Goal: Task Accomplishment & Management: Manage account settings

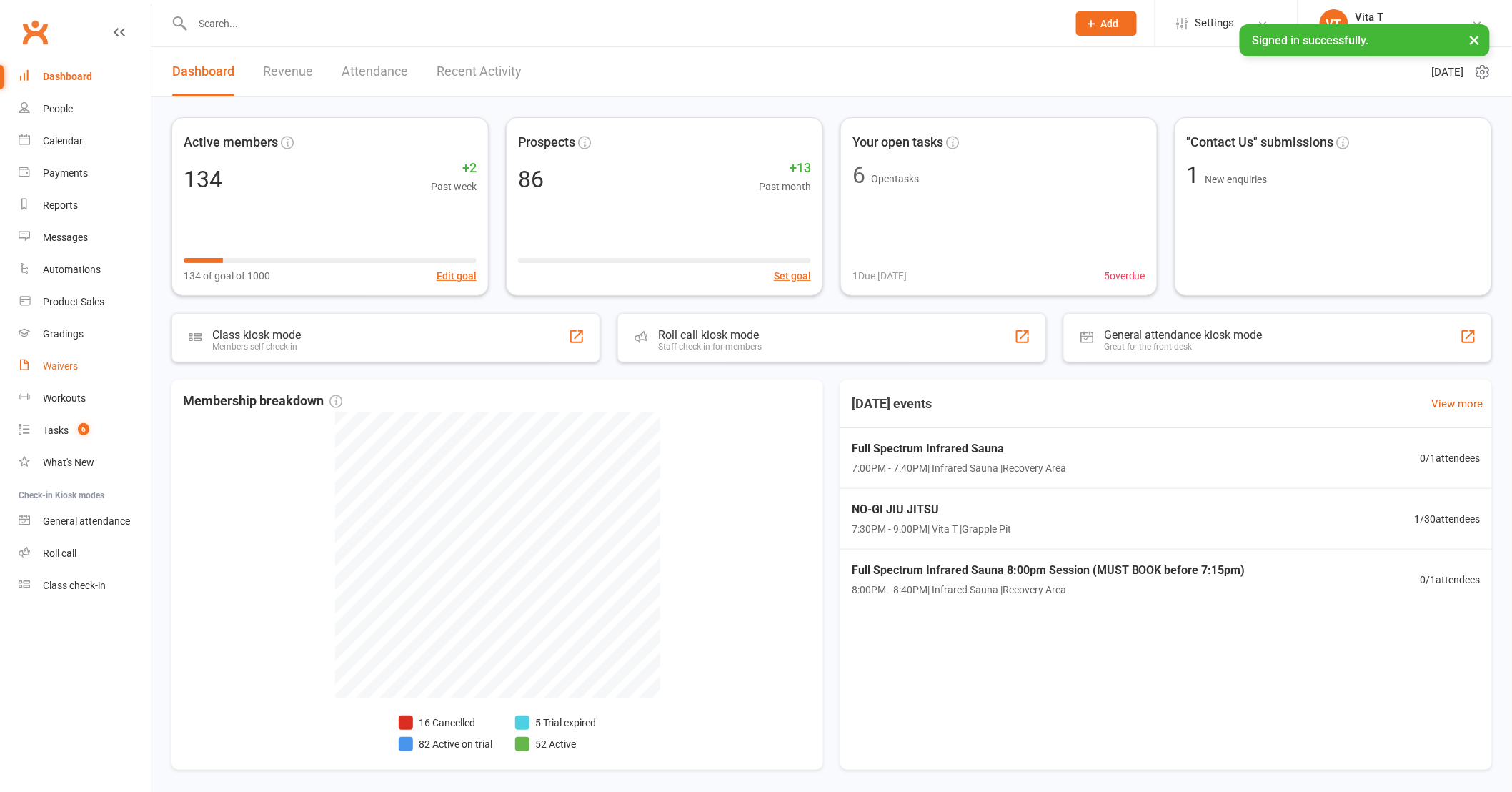
click at [52, 367] on div "Waivers" at bounding box center [60, 365] width 35 height 11
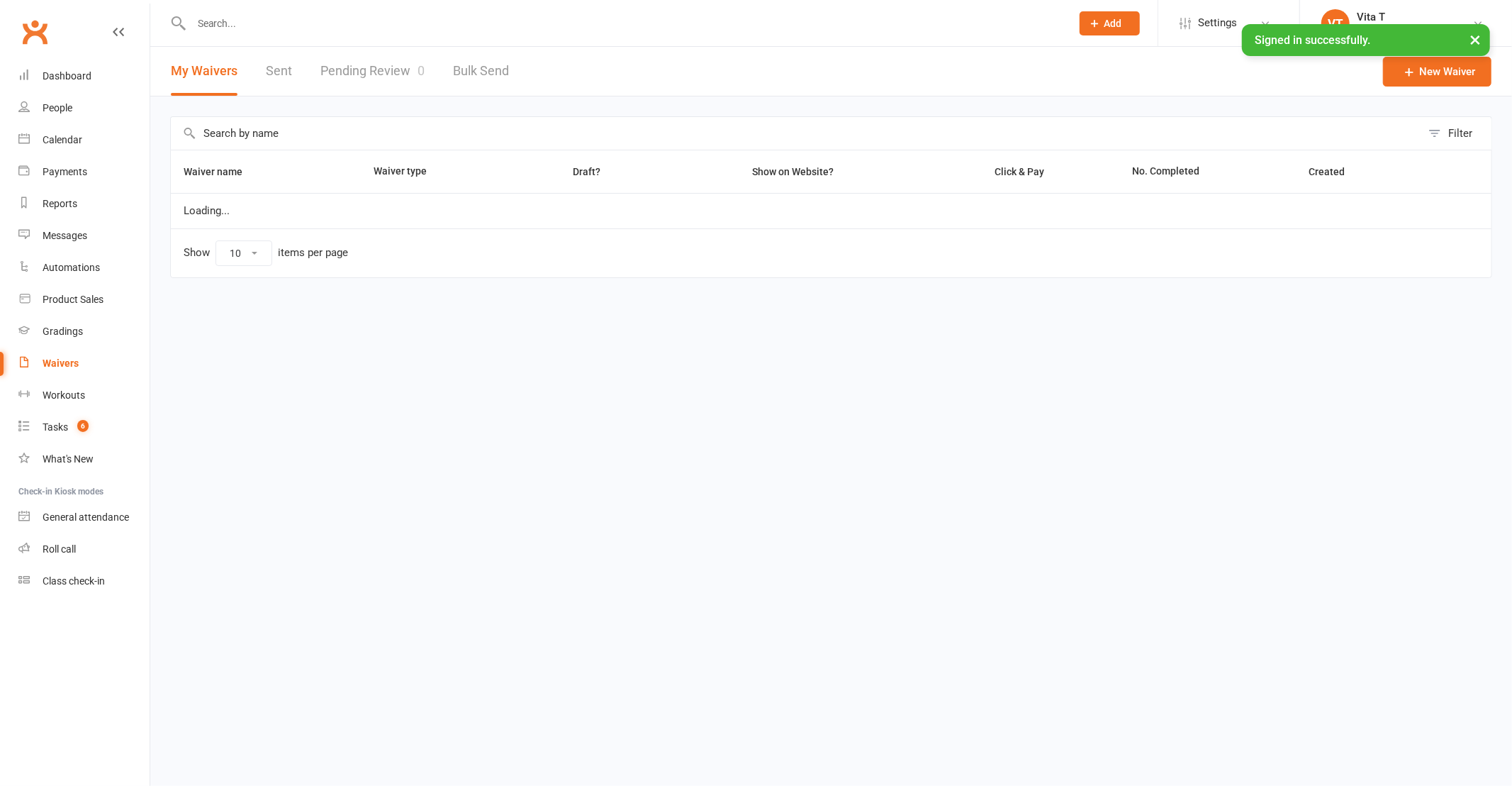
select select "100"
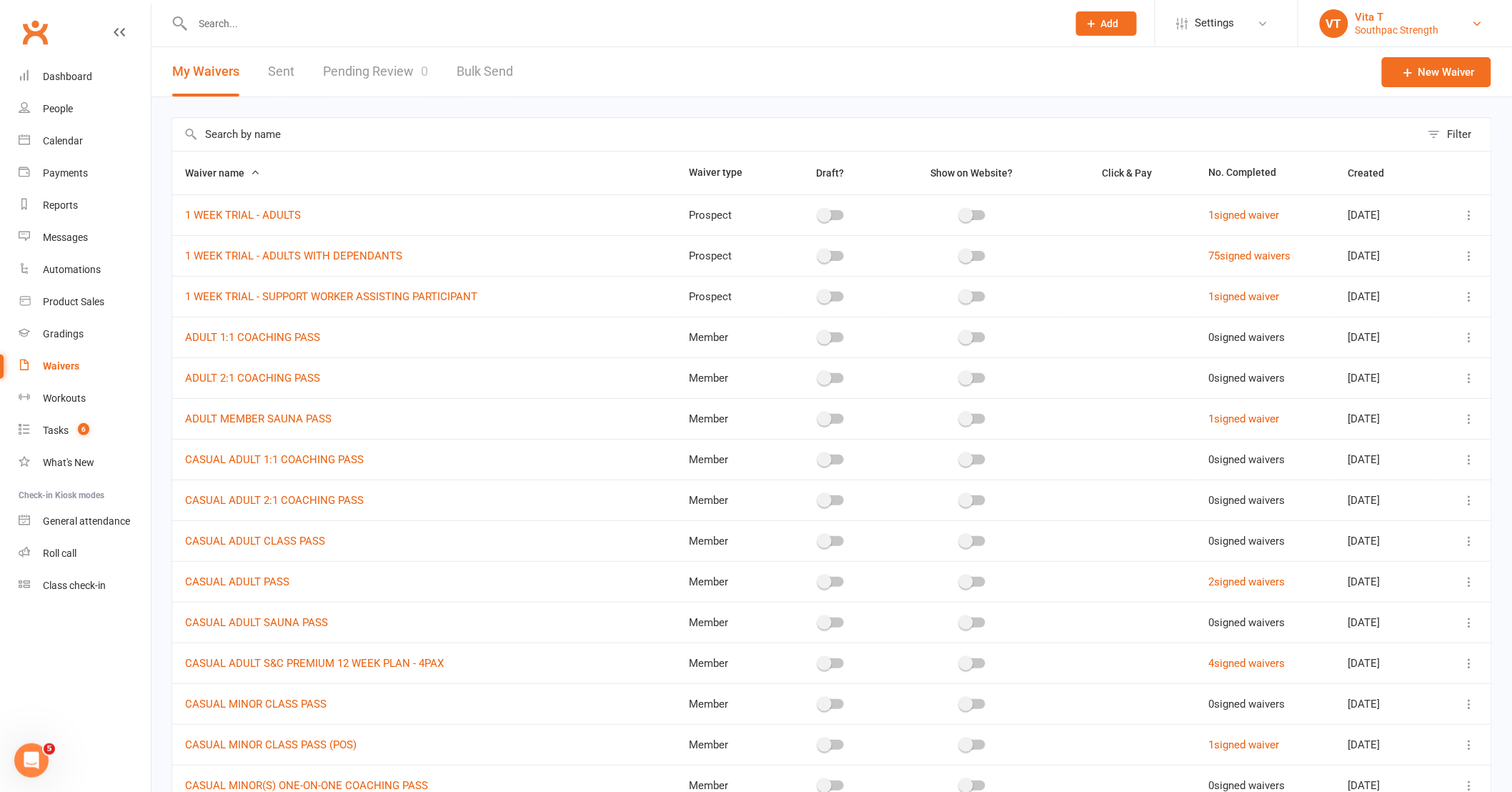
click at [1467, 30] on link "VT Vita T Southpac Strength" at bounding box center [1405, 24] width 171 height 29
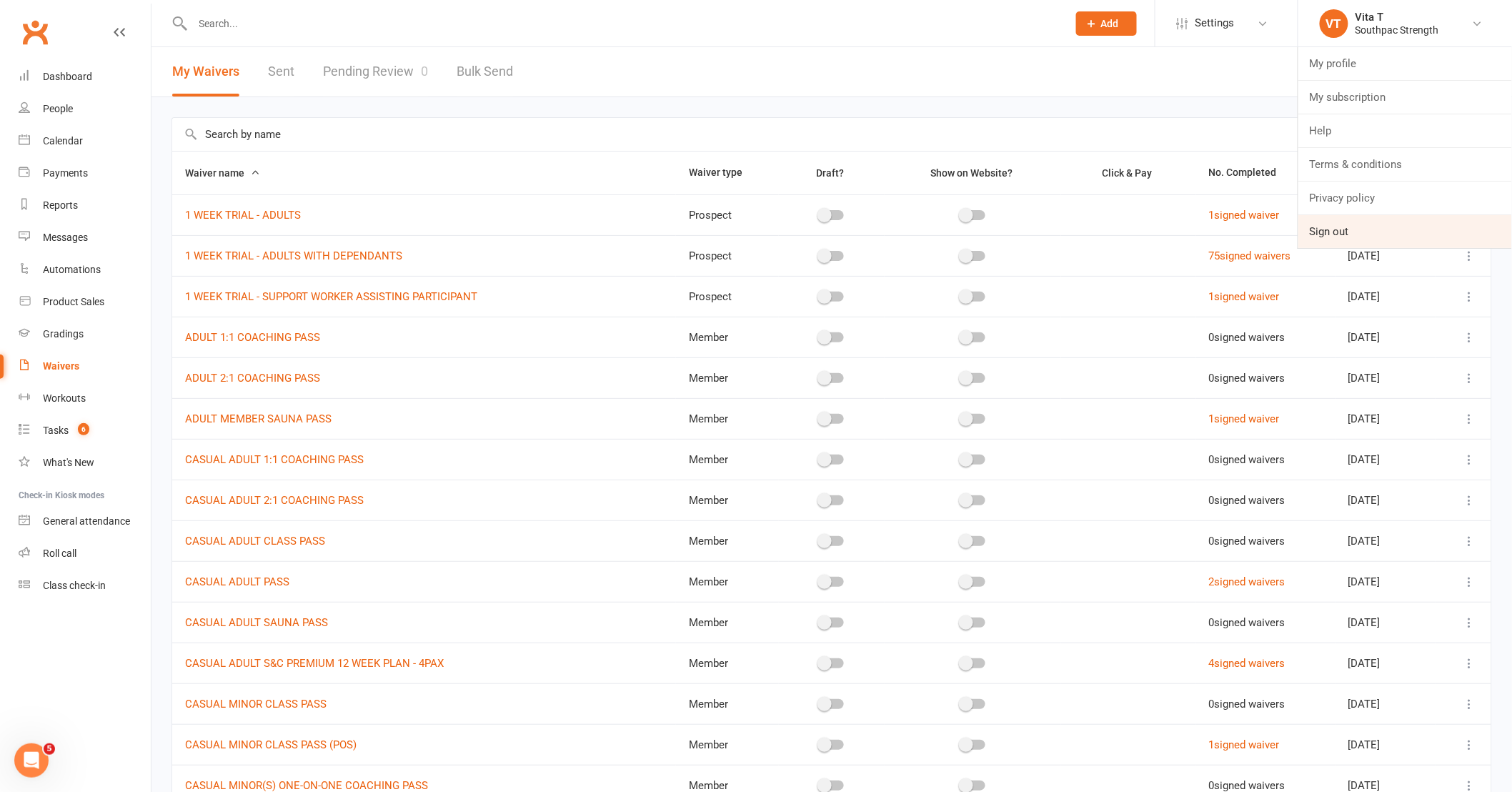
click at [1371, 227] on link "Sign out" at bounding box center [1405, 232] width 214 height 33
